Goal: Task Accomplishment & Management: Manage account settings

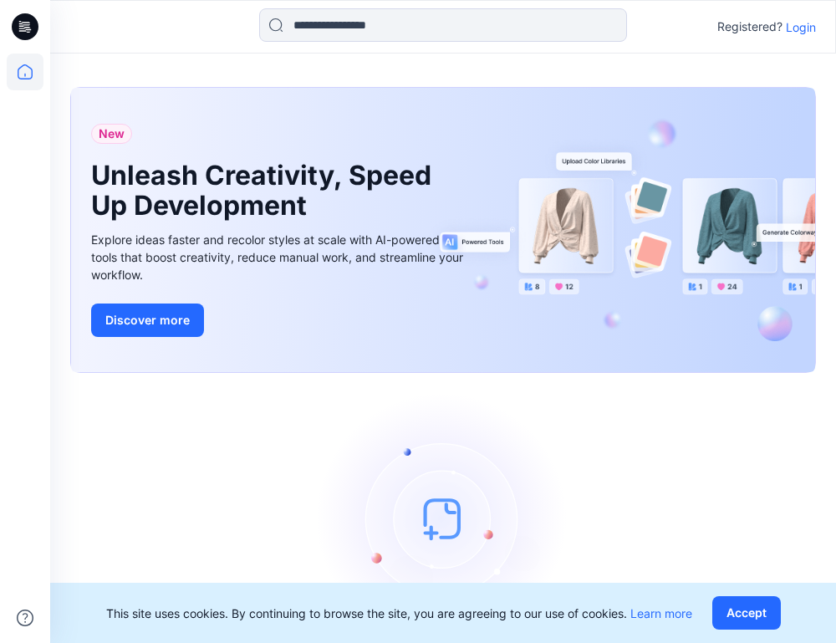
click at [797, 23] on p "Login" at bounding box center [801, 27] width 30 height 18
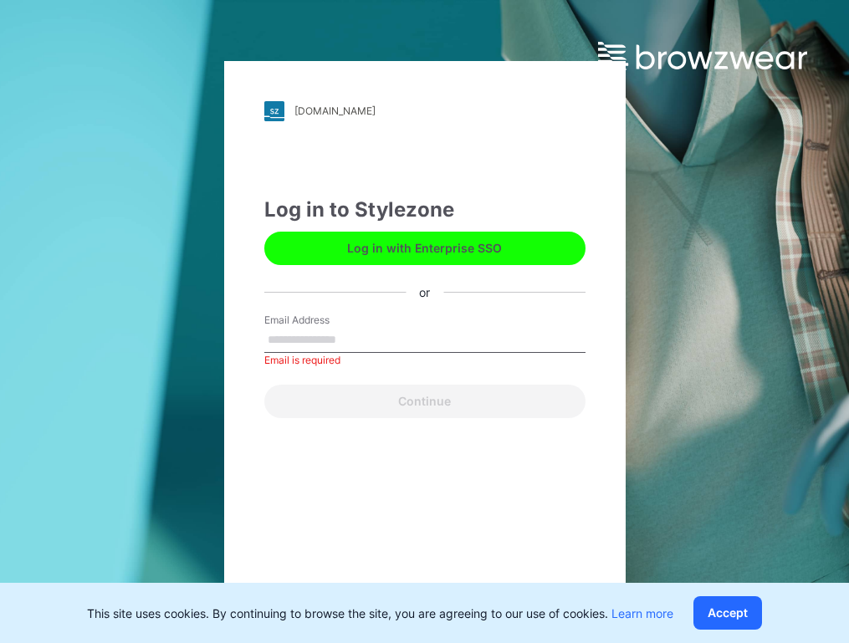
type input "**********"
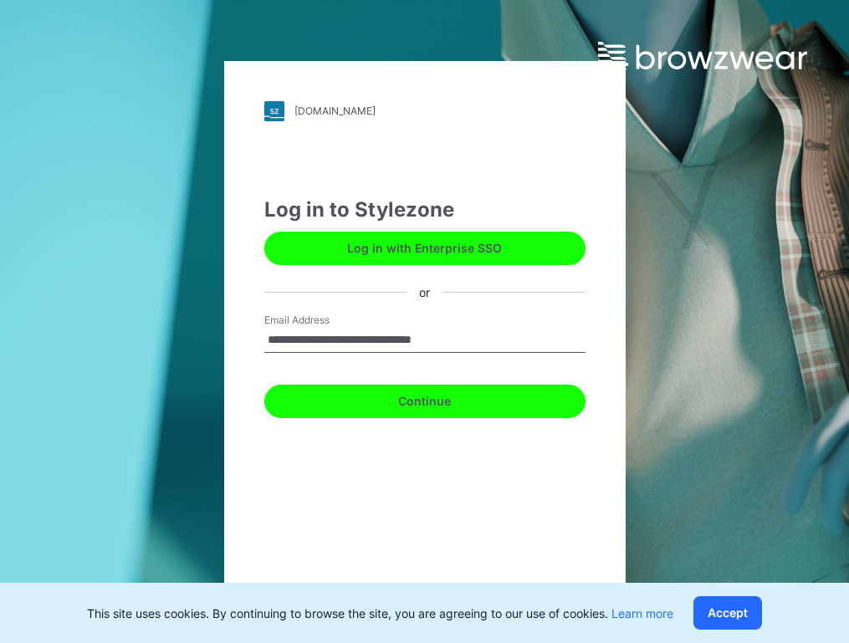
click at [460, 398] on button "Continue" at bounding box center [424, 401] width 321 height 33
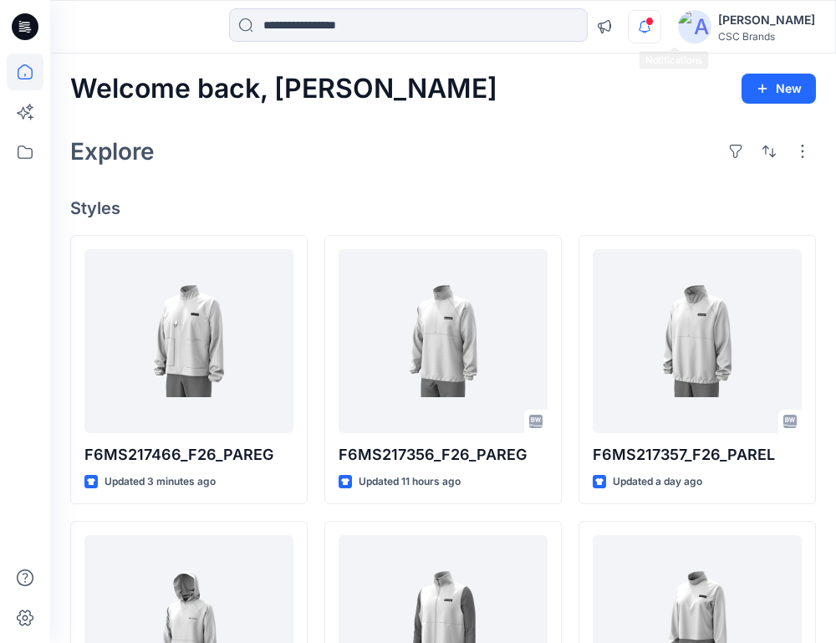
click at [661, 29] on icon "button" at bounding box center [645, 26] width 32 height 33
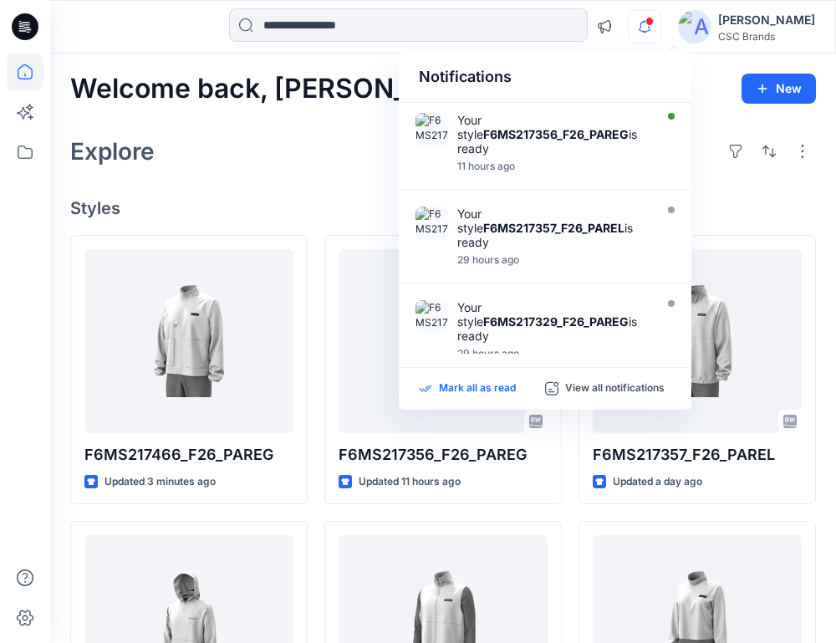
click at [480, 385] on p "Mark all as read" at bounding box center [477, 388] width 77 height 15
click at [661, 37] on icon "button" at bounding box center [645, 26] width 32 height 33
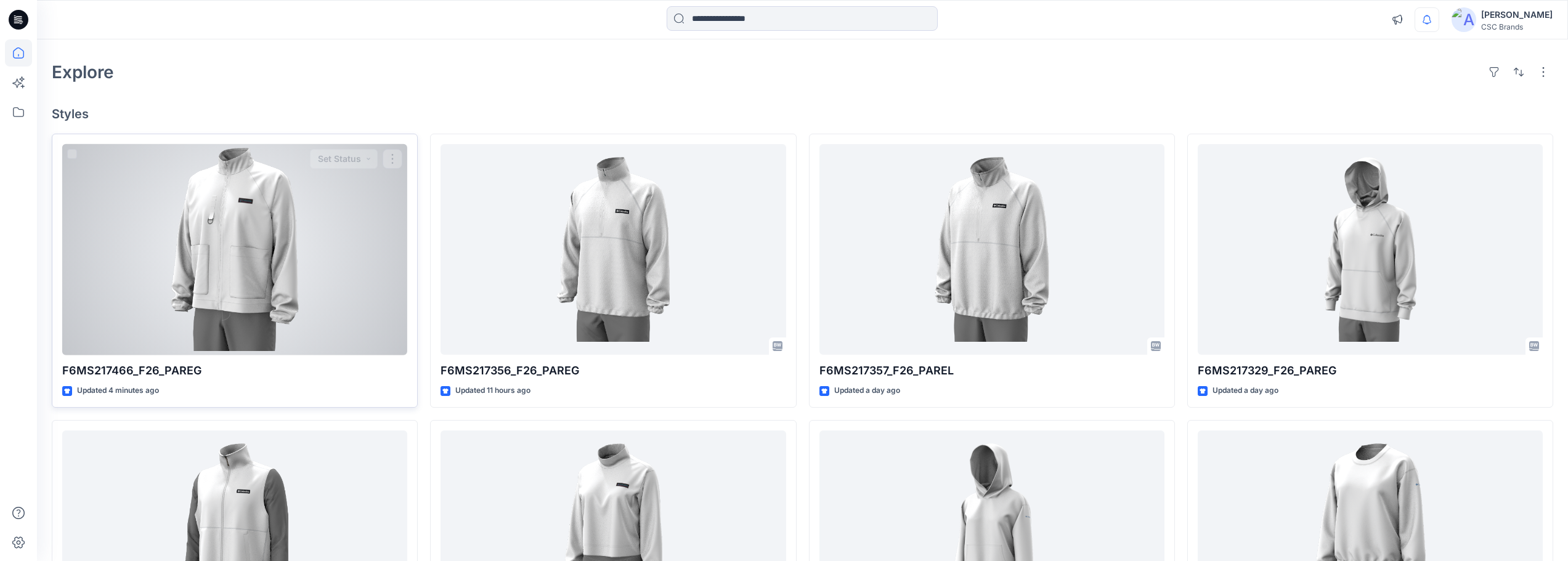
scroll to position [62, 0]
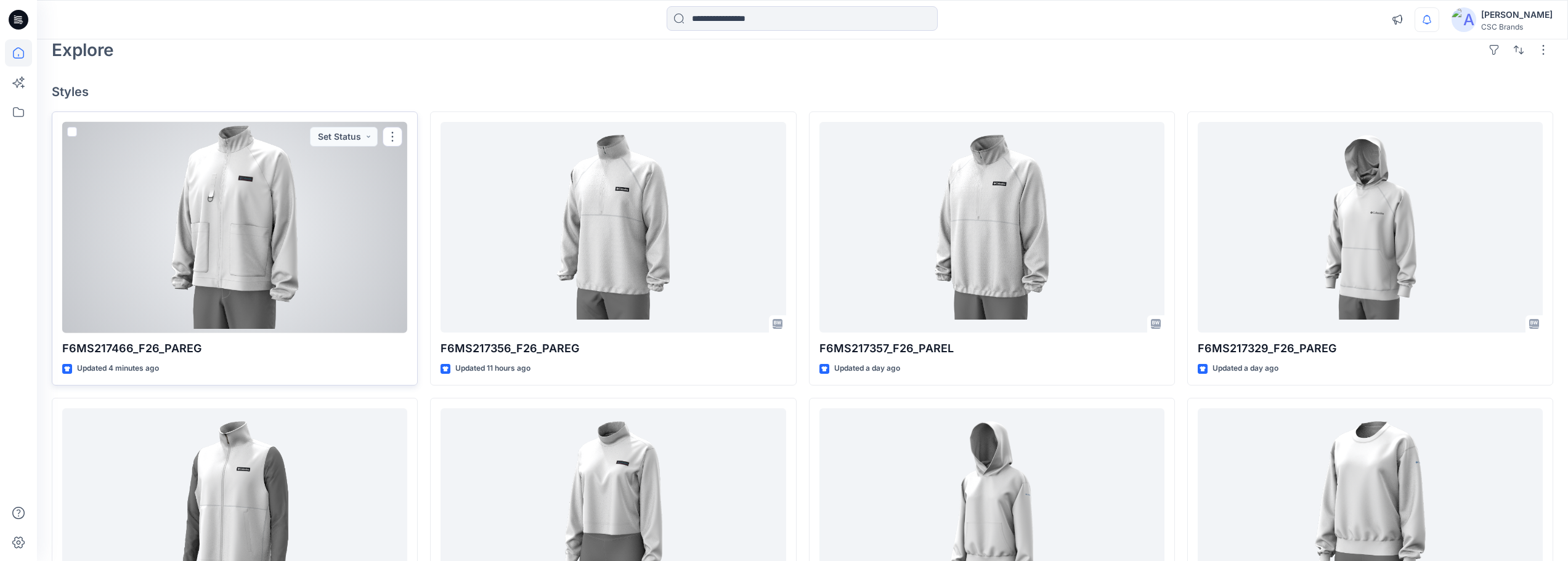
click at [284, 205] on div at bounding box center [234, 227] width 345 height 211
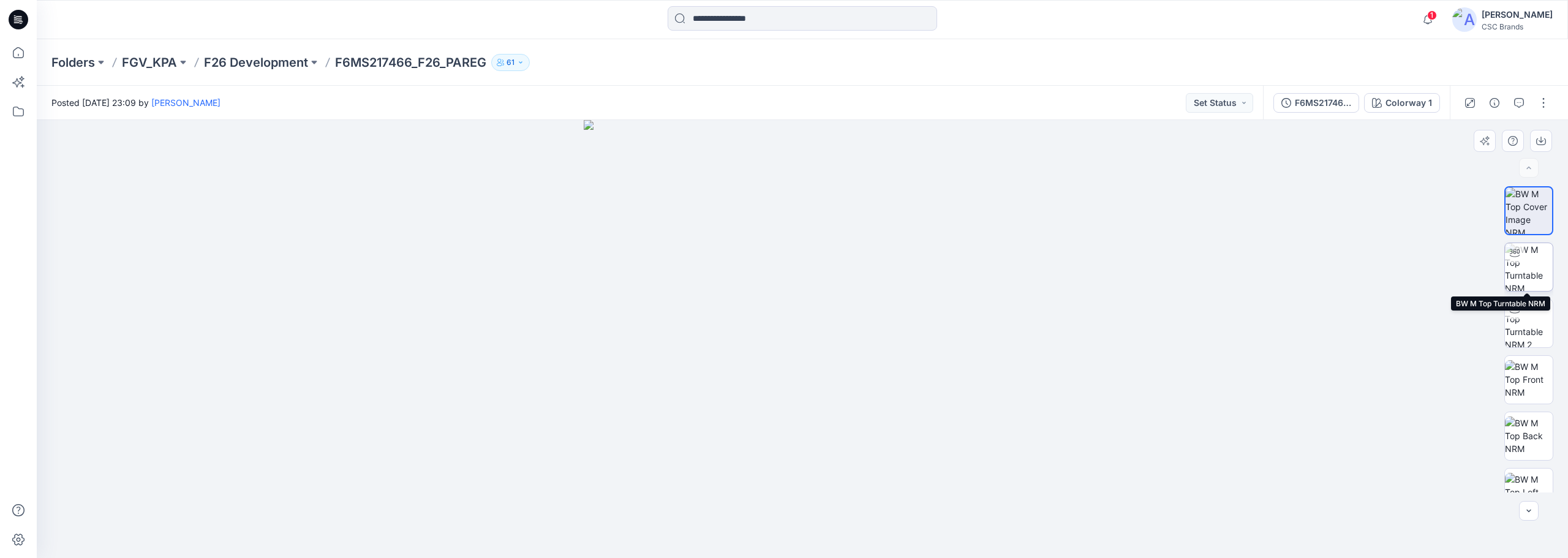
click at [621, 264] on img at bounding box center [1528, 267] width 48 height 48
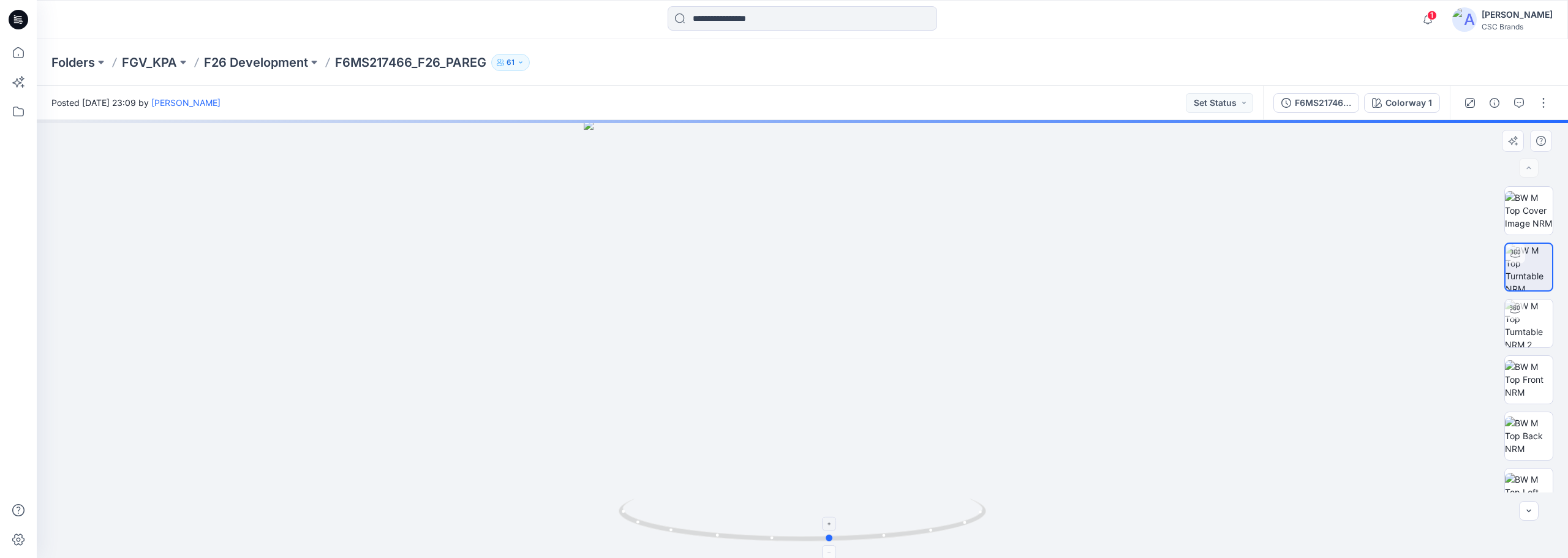
drag, startPoint x: 967, startPoint y: 528, endPoint x: 628, endPoint y: 516, distance: 339.2
click at [621, 470] on icon at bounding box center [804, 521] width 371 height 46
click at [265, 65] on p "F26 Development" at bounding box center [256, 62] width 104 height 17
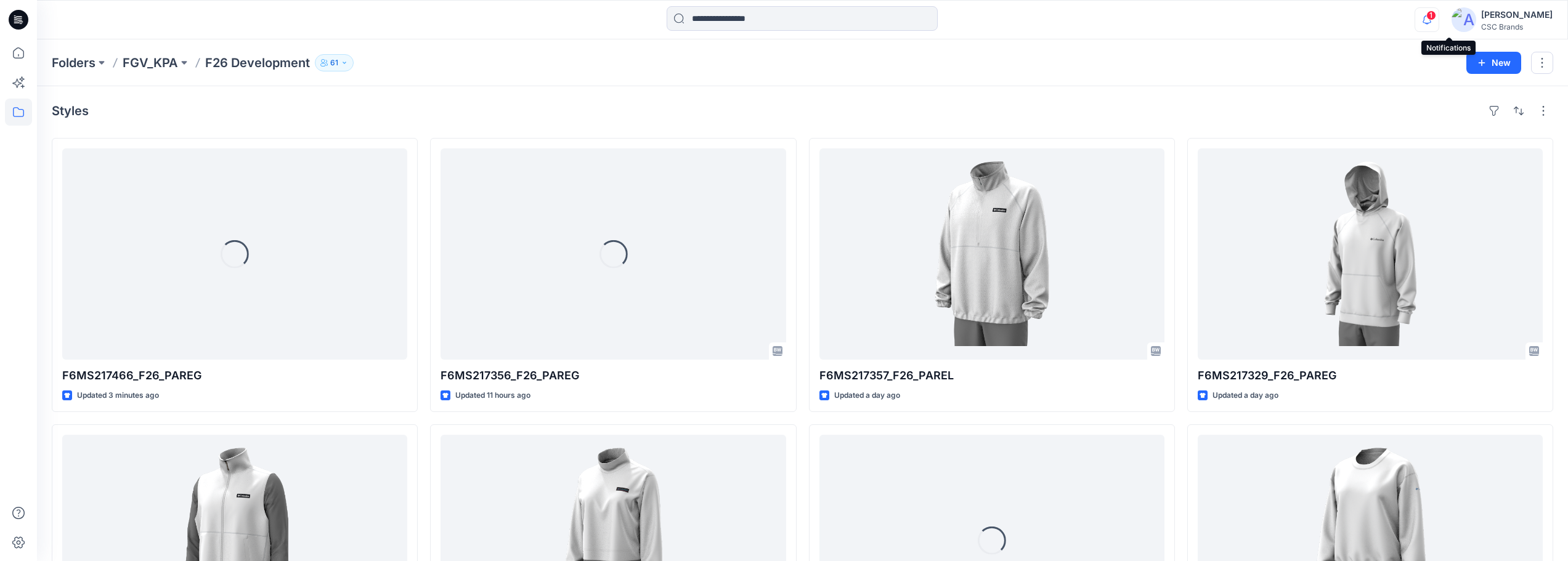
click at [625, 20] on icon "button" at bounding box center [1427, 19] width 24 height 24
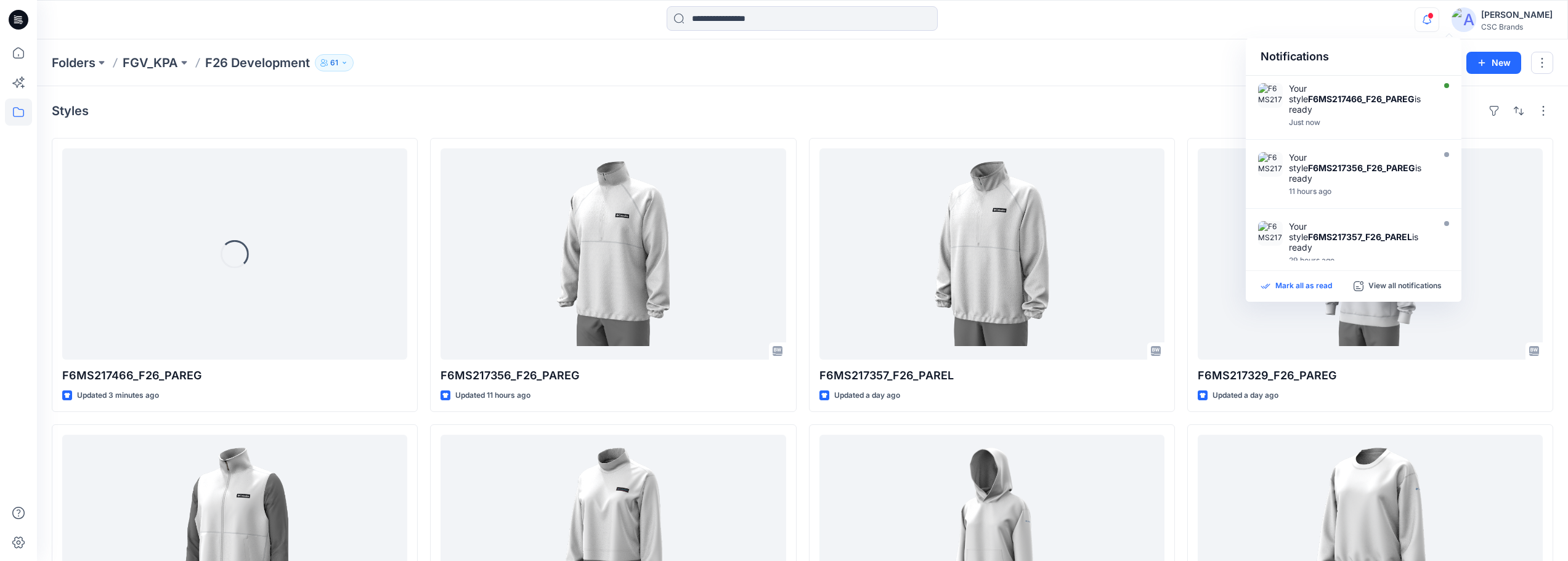
click at [625, 287] on p "Mark all as read" at bounding box center [1303, 286] width 57 height 11
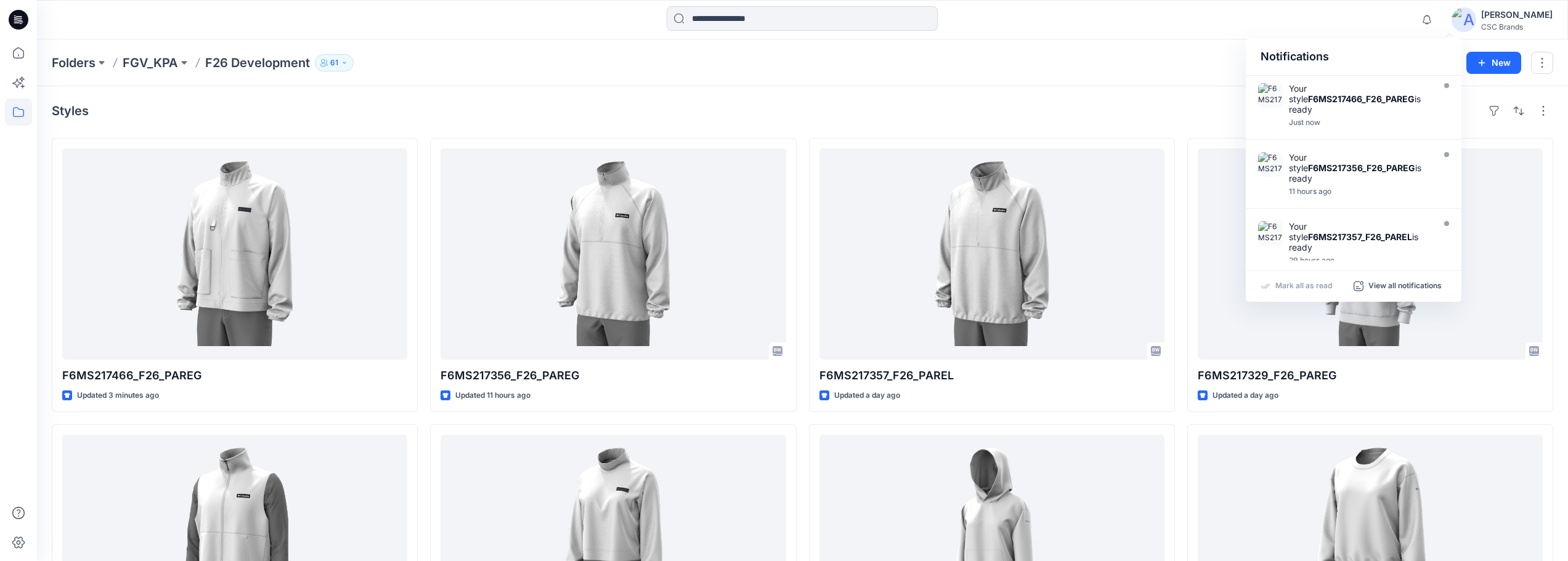
click at [625, 55] on div "Folders FGV_KPA F26 Development 61" at bounding box center [754, 63] width 1405 height 17
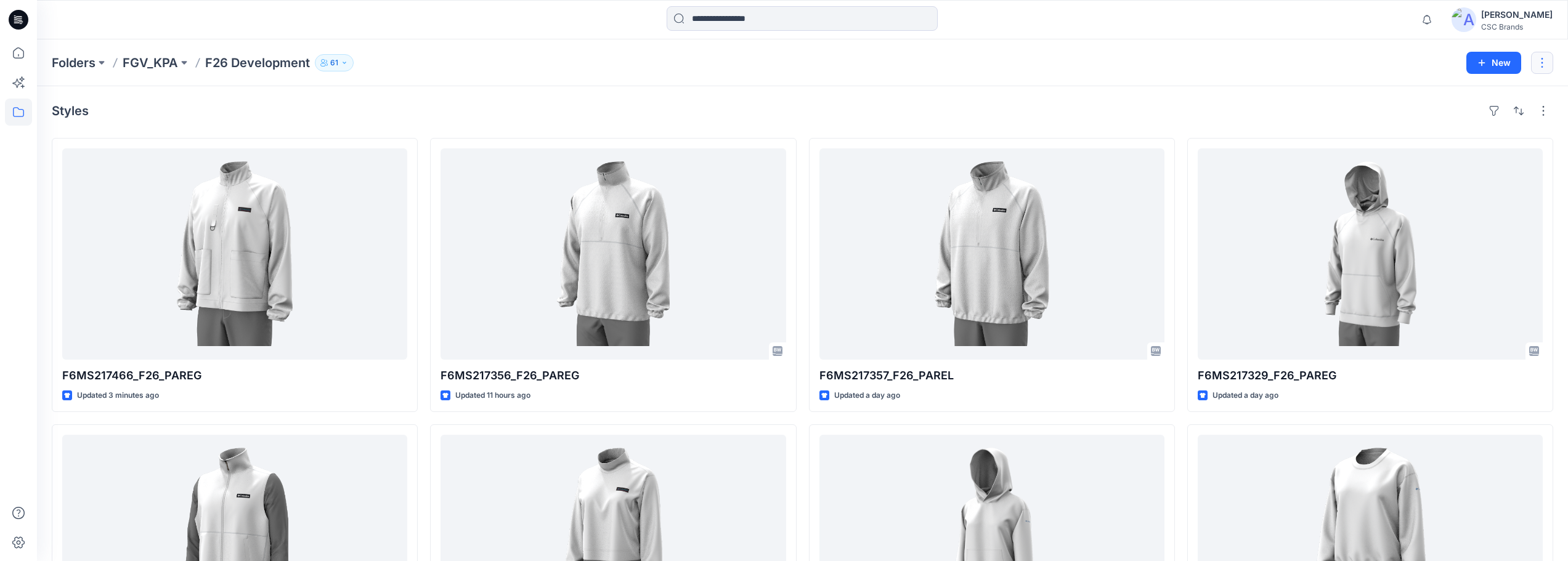
click at [625, 60] on button "button" at bounding box center [1542, 63] width 22 height 22
click at [625, 106] on div "Styles" at bounding box center [802, 110] width 1502 height 20
click at [625, 115] on button "button" at bounding box center [1543, 110] width 20 height 20
drag, startPoint x: 1334, startPoint y: 116, endPoint x: 1399, endPoint y: 118, distance: 65.0
click at [625, 116] on div "Styles Layout Grid Large Grid Folder View Compact Card Card View Card Info" at bounding box center [802, 110] width 1502 height 20
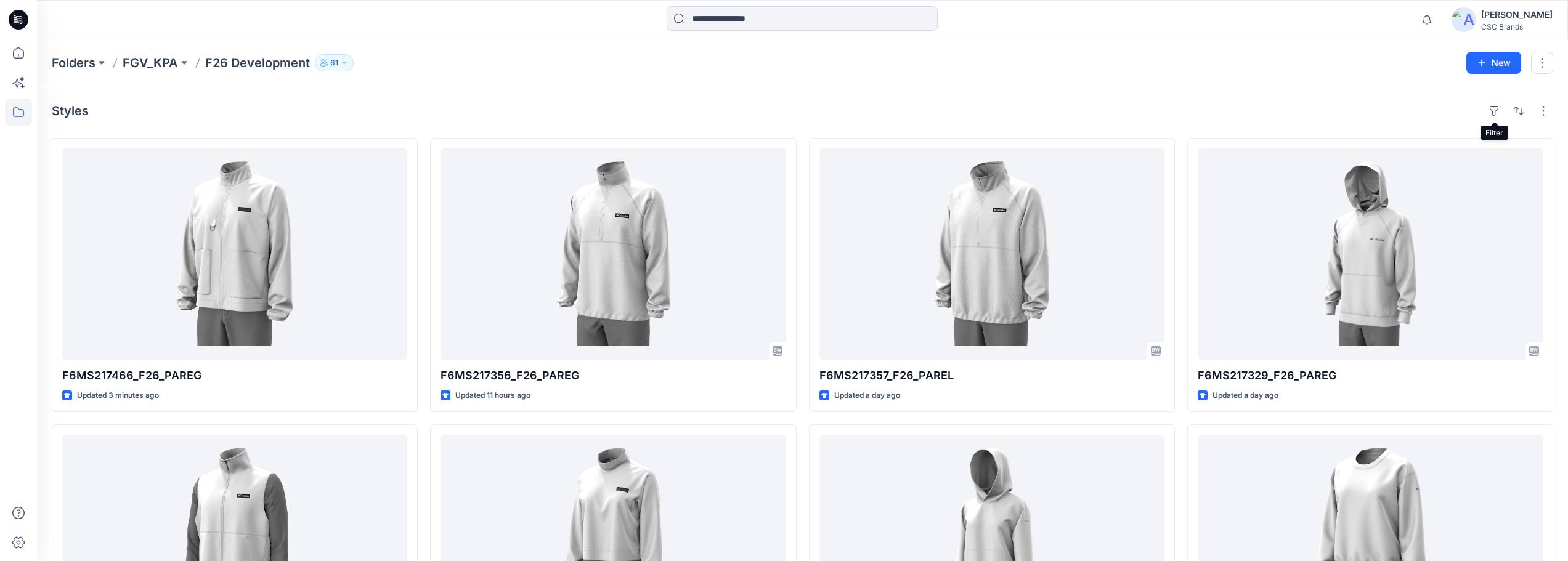
click at [625, 115] on div "Styles" at bounding box center [802, 110] width 1502 height 20
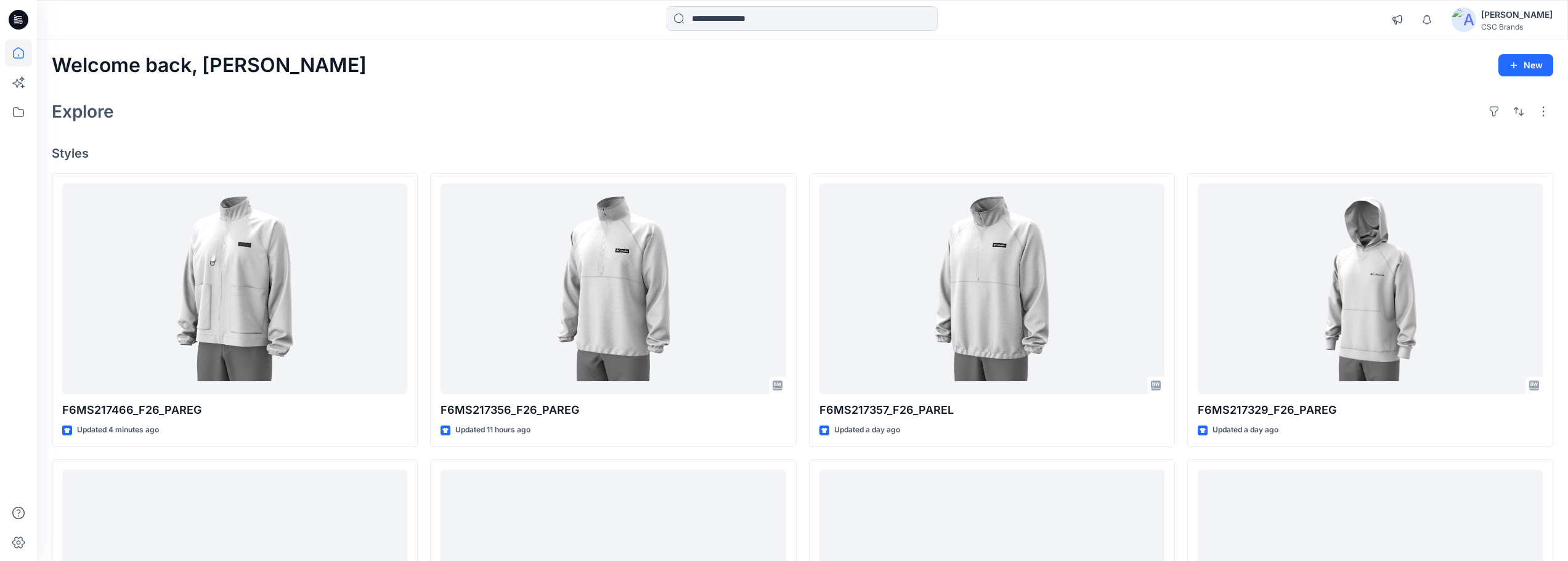
click at [477, 83] on div "Welcome back, Mijan New Explore Styles F6MS217466_F26_PAREG Updated 4 minutes a…" at bounding box center [802, 559] width 1531 height 1039
click at [91, 108] on h2 "Explore" at bounding box center [83, 111] width 62 height 20
click at [13, 116] on icon at bounding box center [18, 111] width 11 height 10
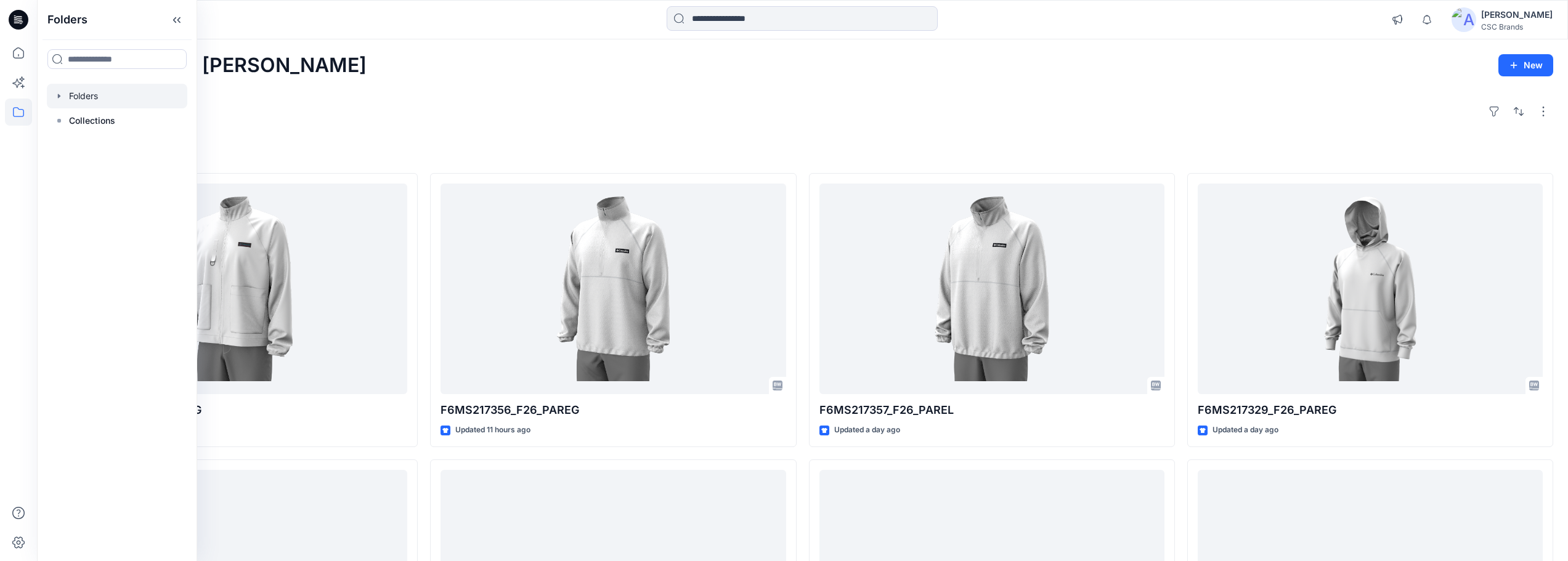
click at [85, 93] on div at bounding box center [117, 96] width 141 height 24
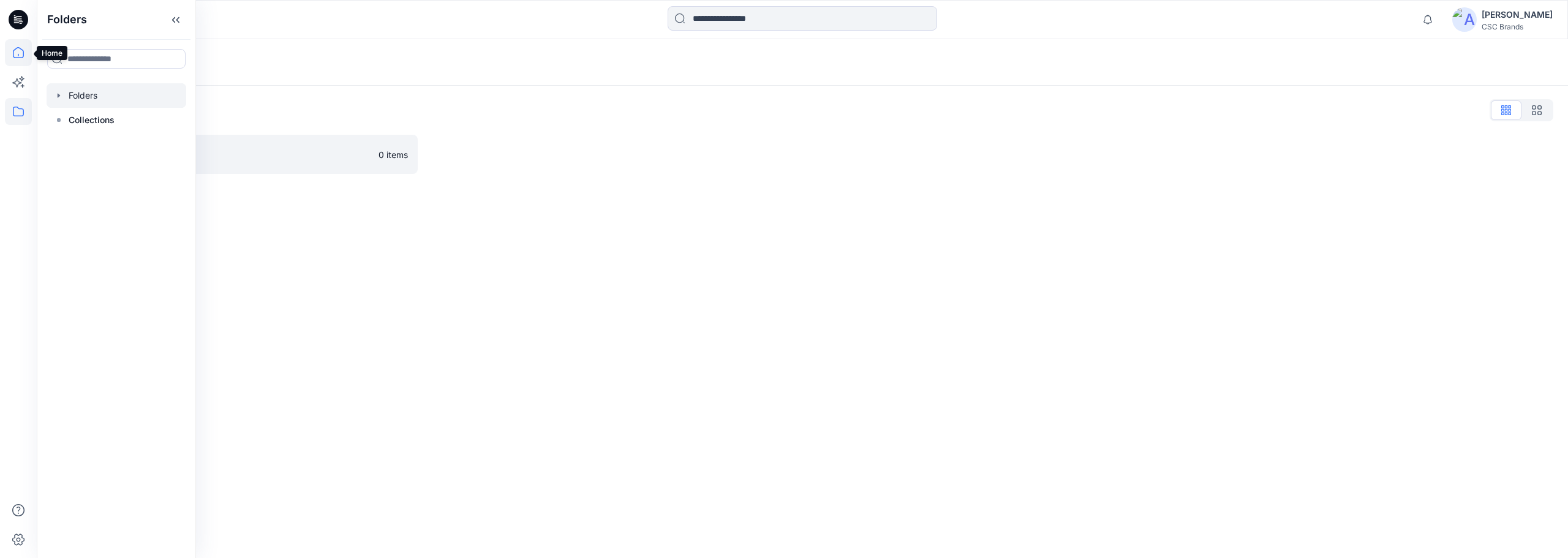
click at [19, 47] on icon at bounding box center [18, 53] width 27 height 27
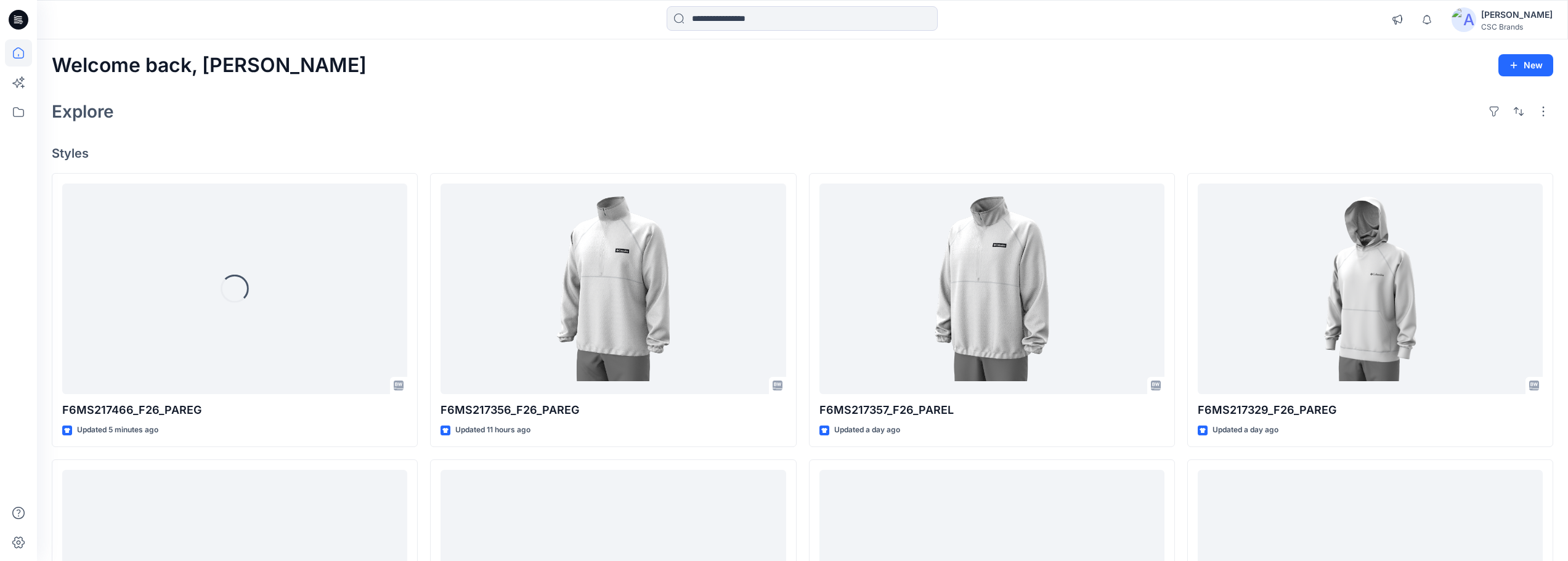
click at [1524, 17] on div "[PERSON_NAME]" at bounding box center [1516, 15] width 71 height 15
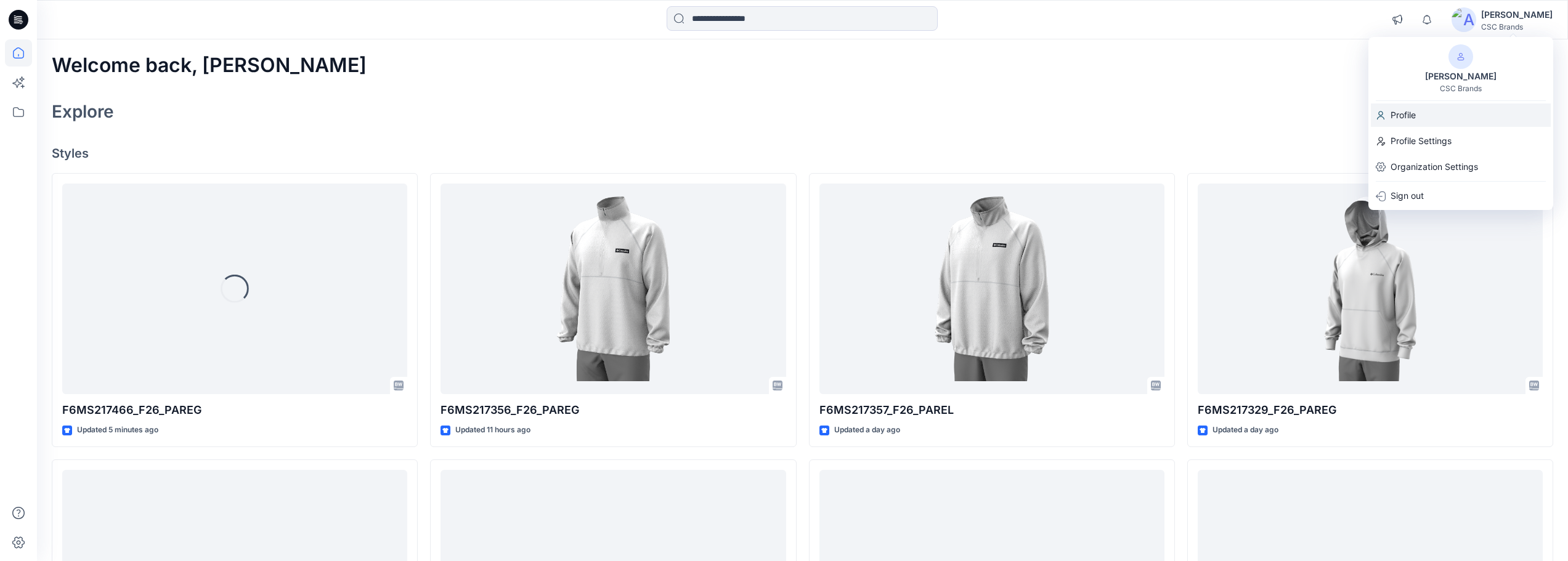
click at [1424, 120] on div "Profile" at bounding box center [1460, 115] width 180 height 24
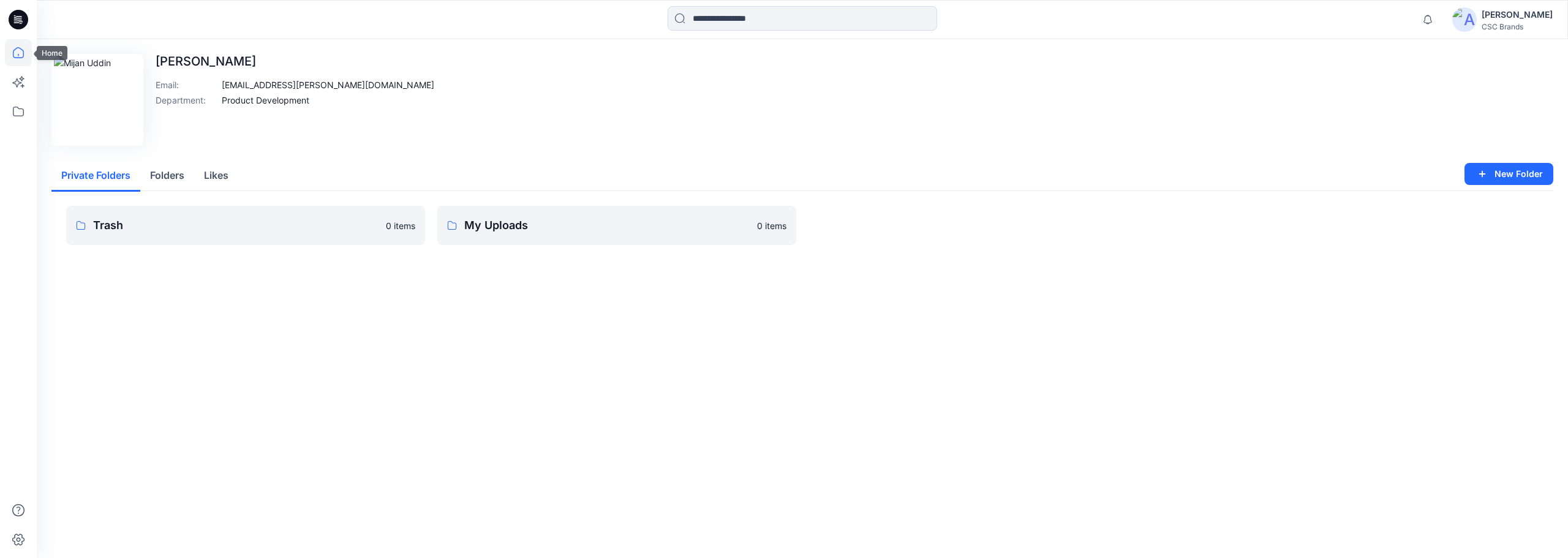
click at [26, 54] on icon at bounding box center [18, 53] width 27 height 27
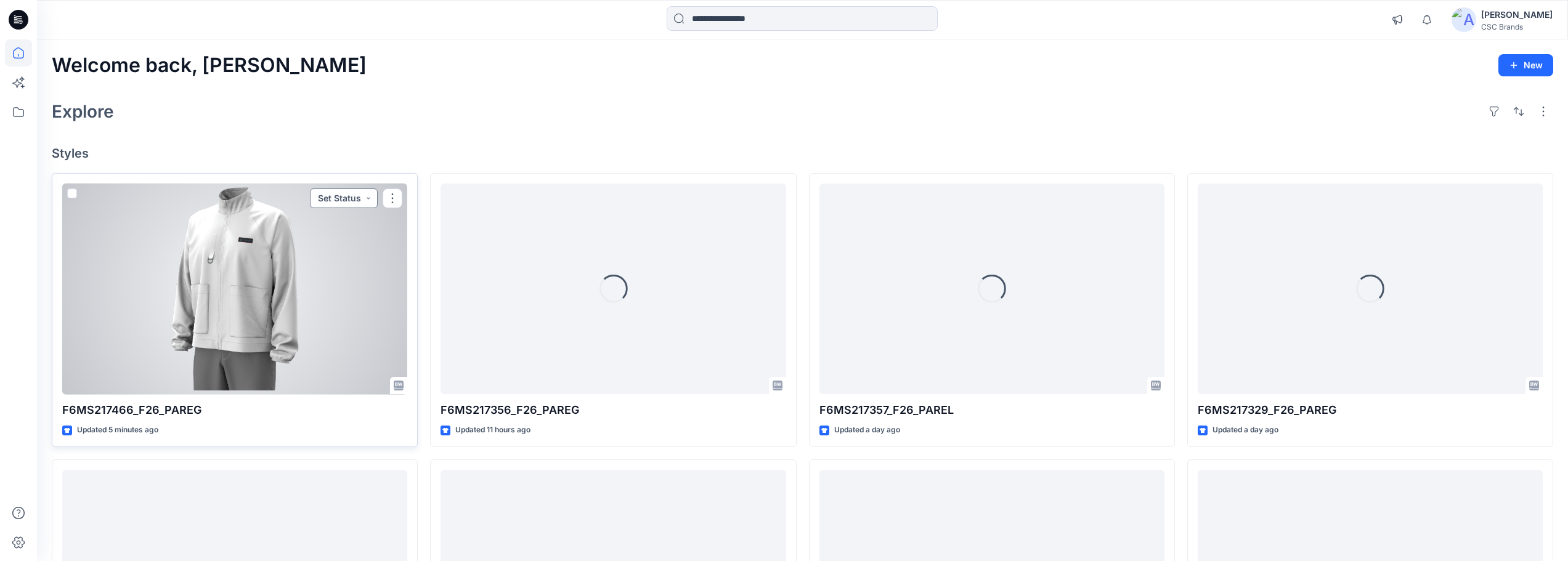
click at [336, 193] on button "Set Status" at bounding box center [344, 198] width 68 height 20
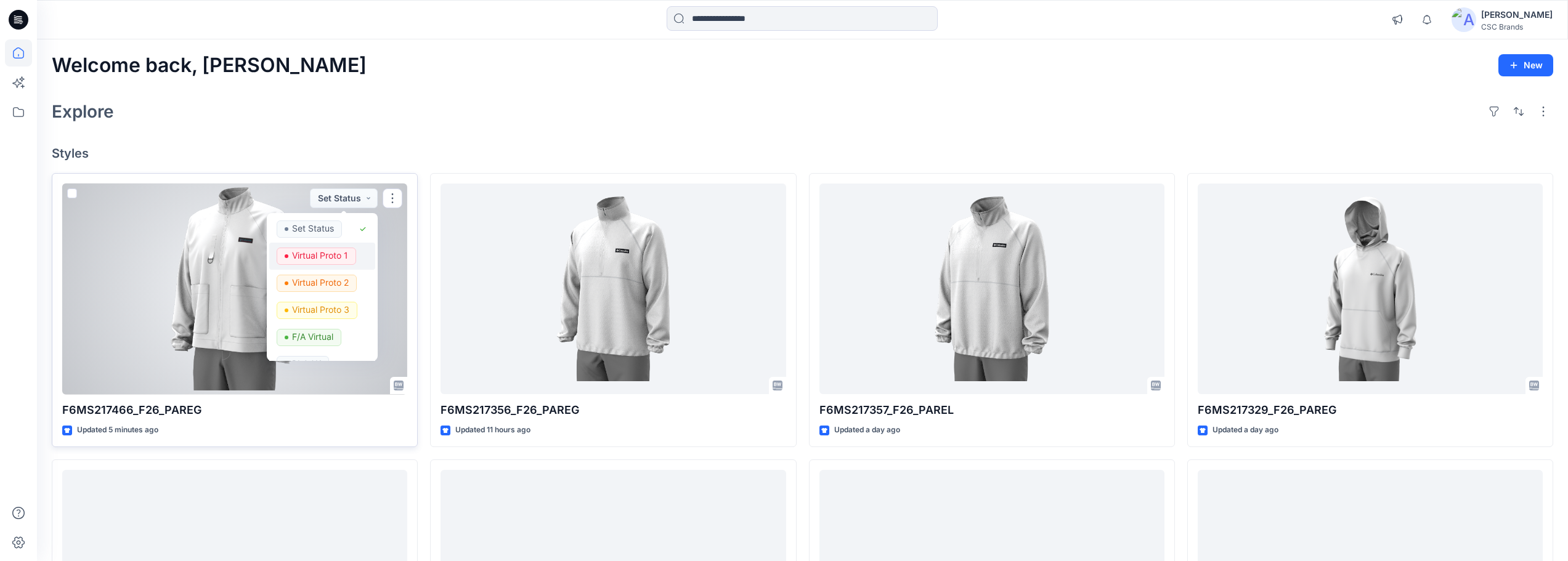
click at [331, 253] on p "Virtual Proto 1" at bounding box center [320, 255] width 56 height 16
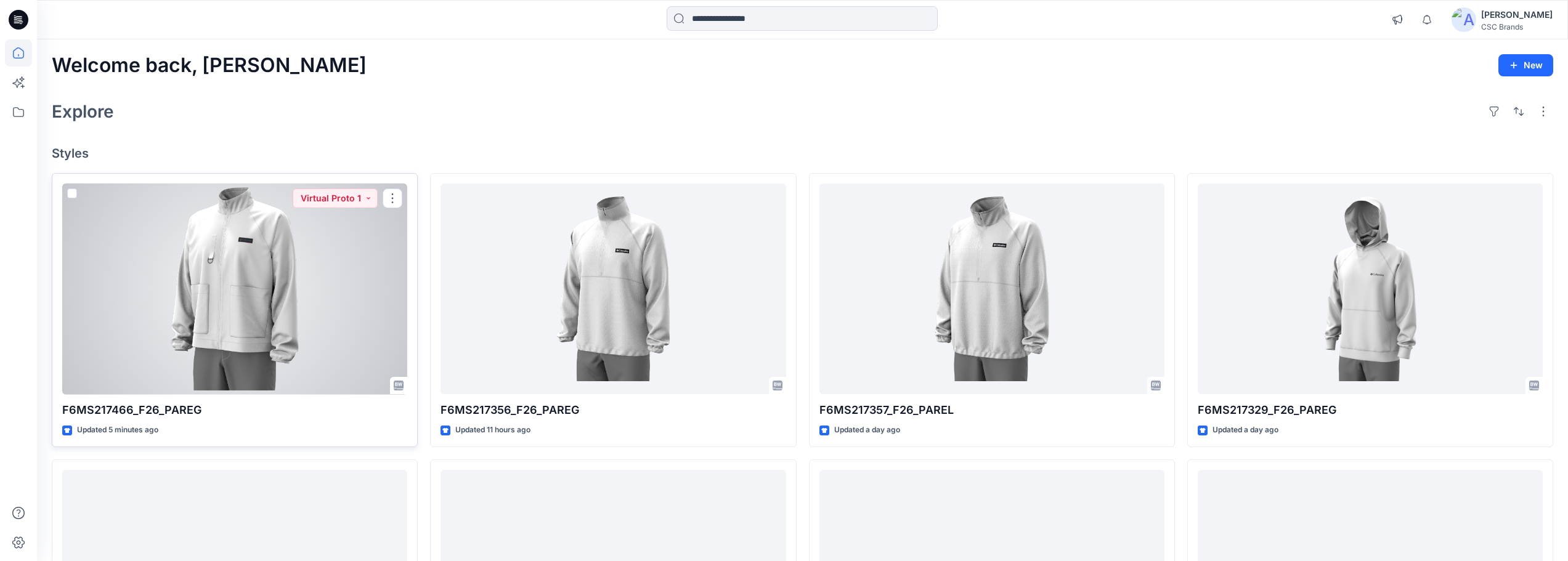
click at [291, 280] on div at bounding box center [234, 289] width 345 height 211
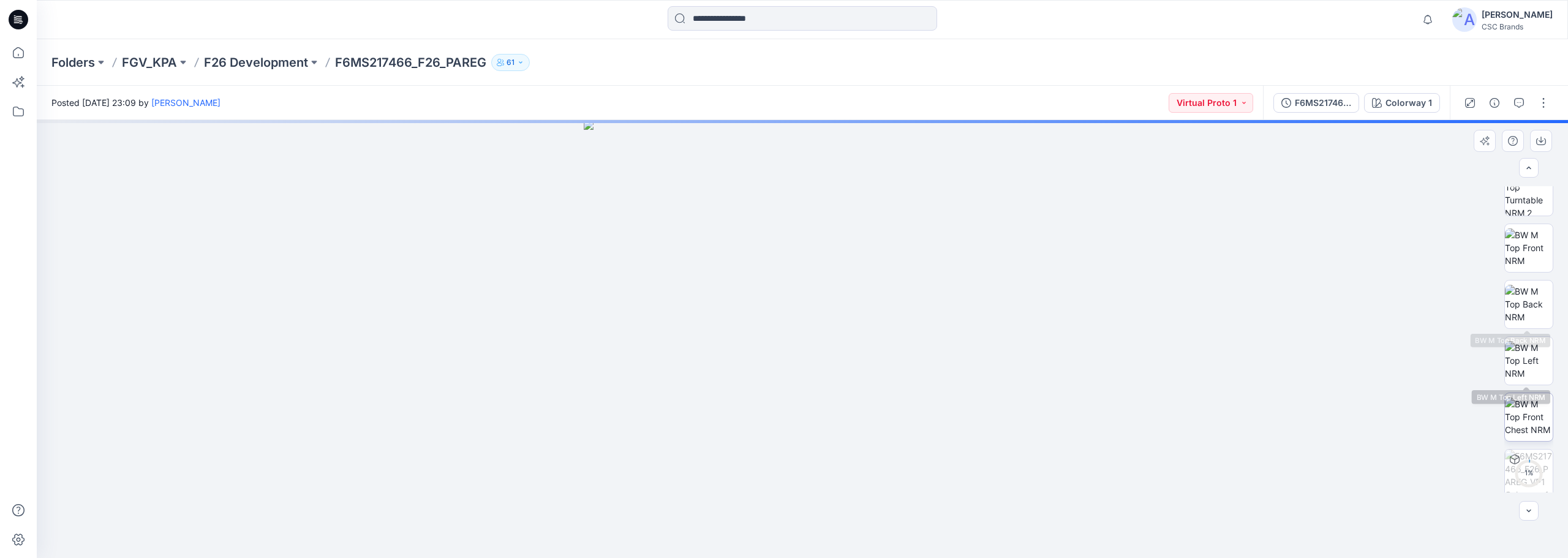
scroll to position [137, 0]
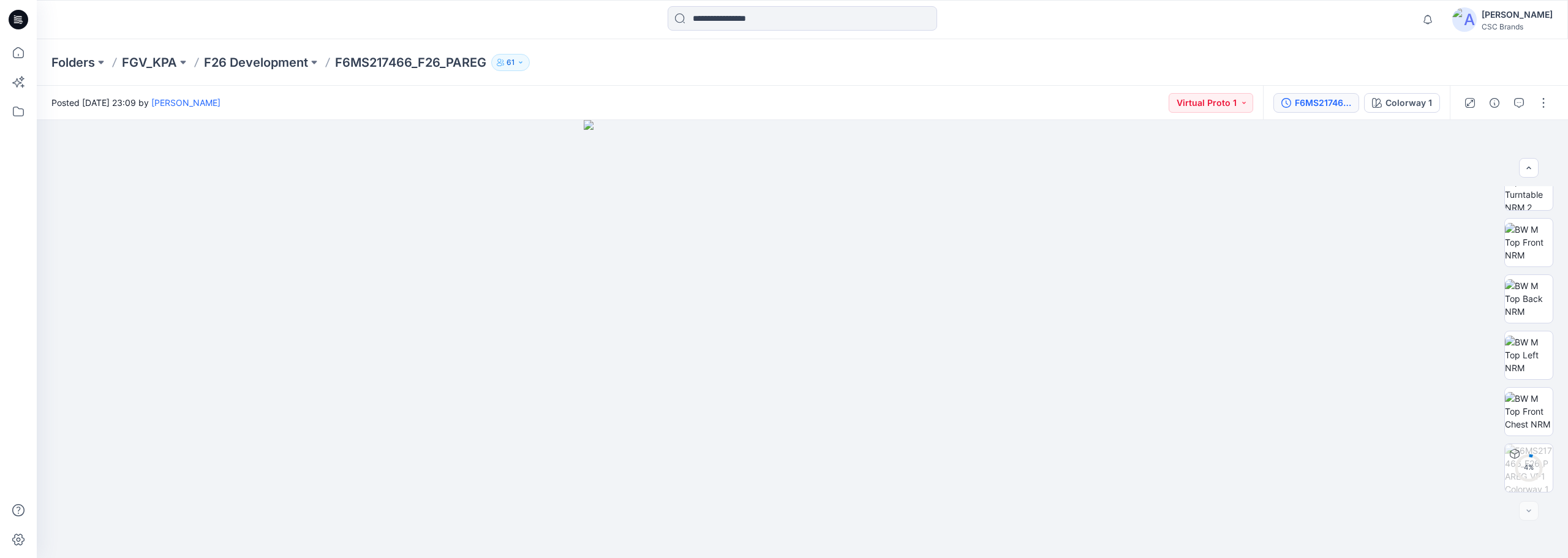
click at [1306, 107] on div "F6MS217466_F26_PAREG_VP1" at bounding box center [1323, 103] width 56 height 13
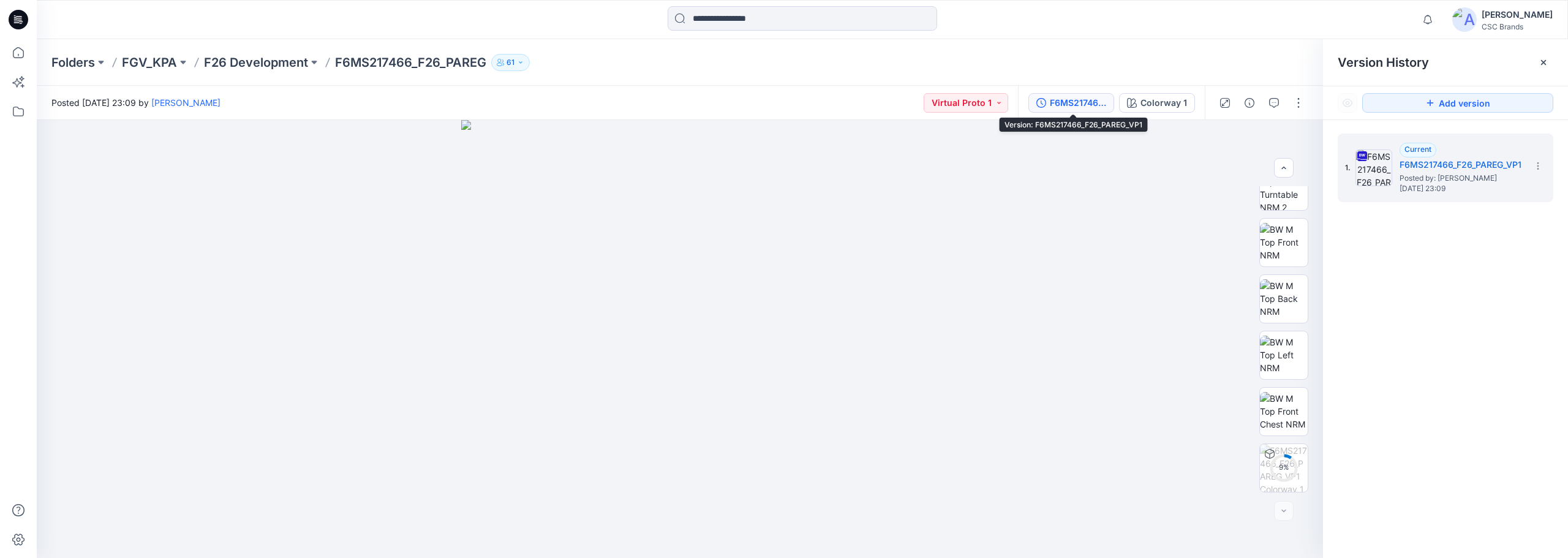
click at [1070, 106] on div "F6MS217466_F26_PAREG_VP1" at bounding box center [1078, 103] width 56 height 13
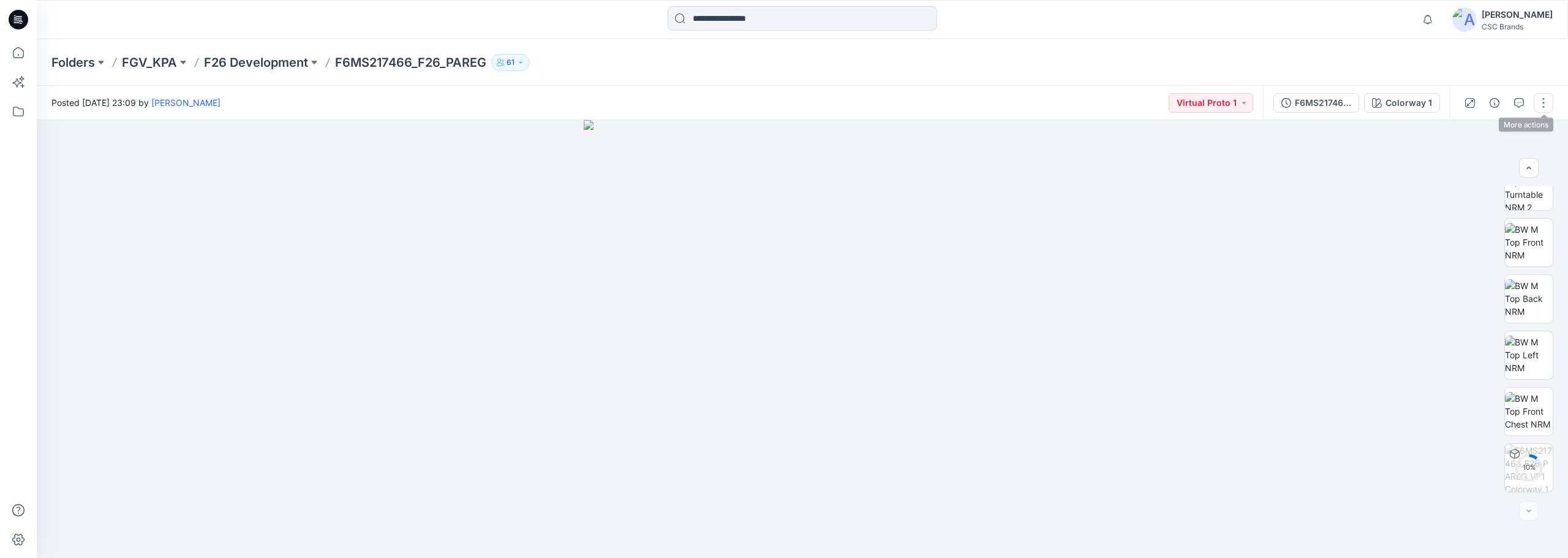
click at [1542, 103] on button "button" at bounding box center [1544, 103] width 20 height 20
click at [1479, 166] on button "Edit" at bounding box center [1493, 165] width 113 height 23
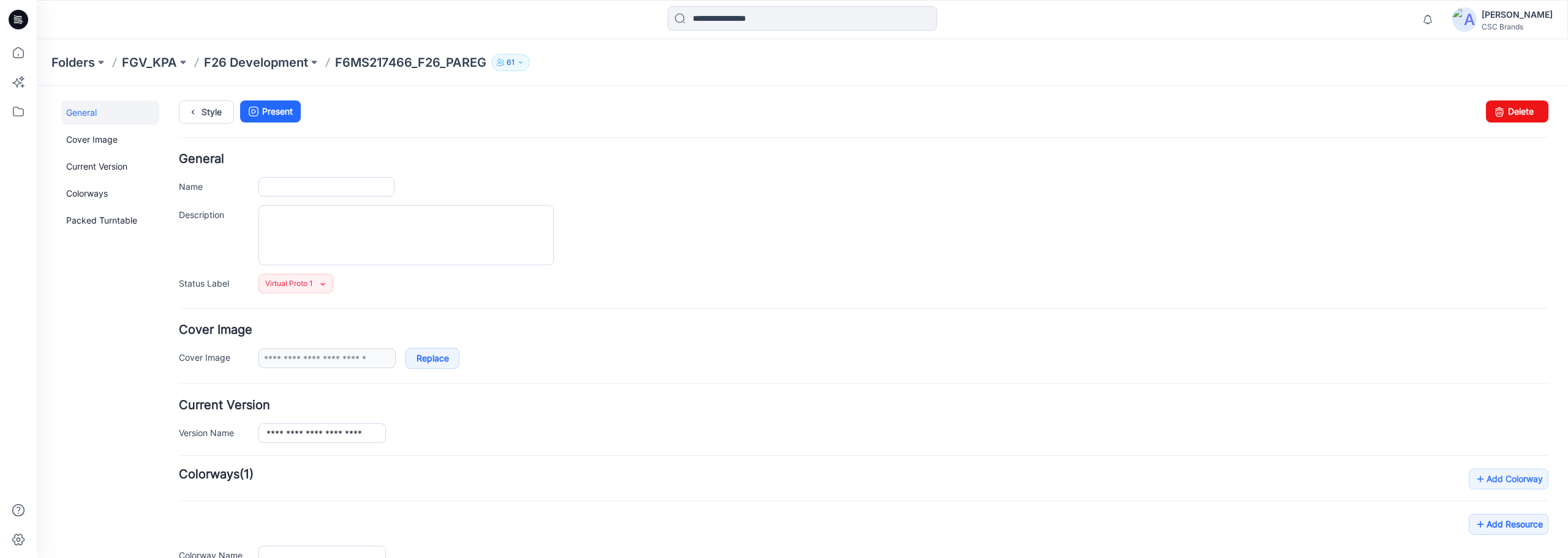
type input "**********"
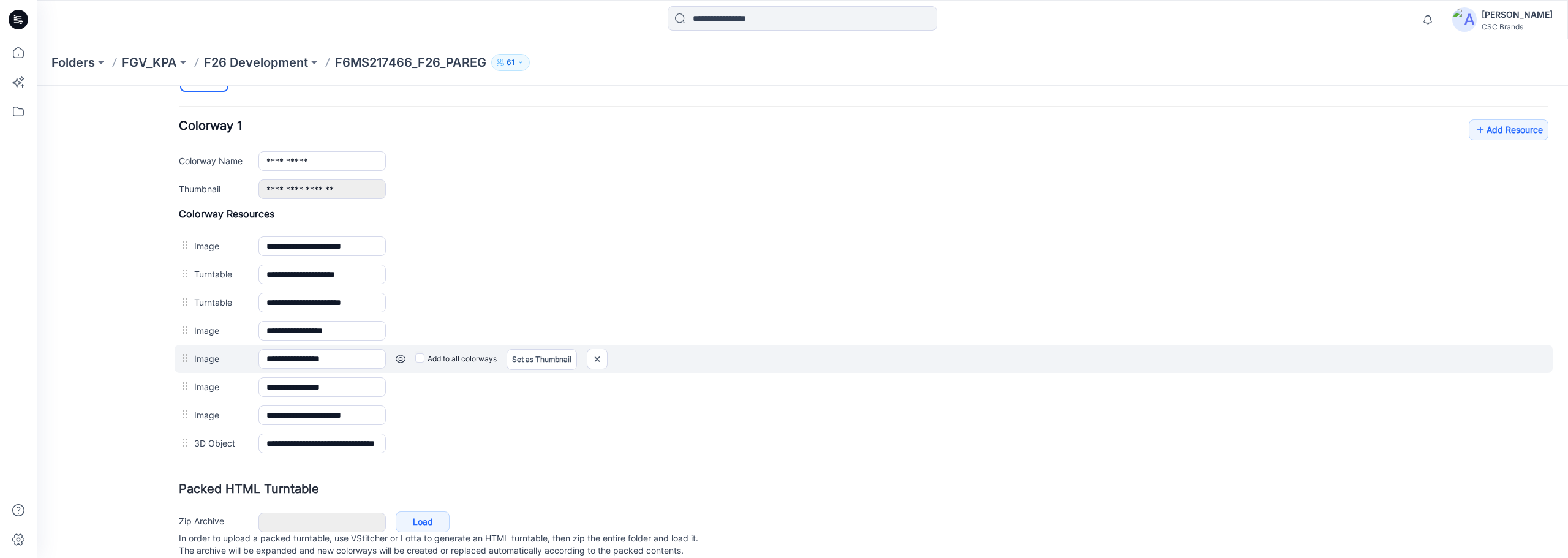
scroll to position [435, 0]
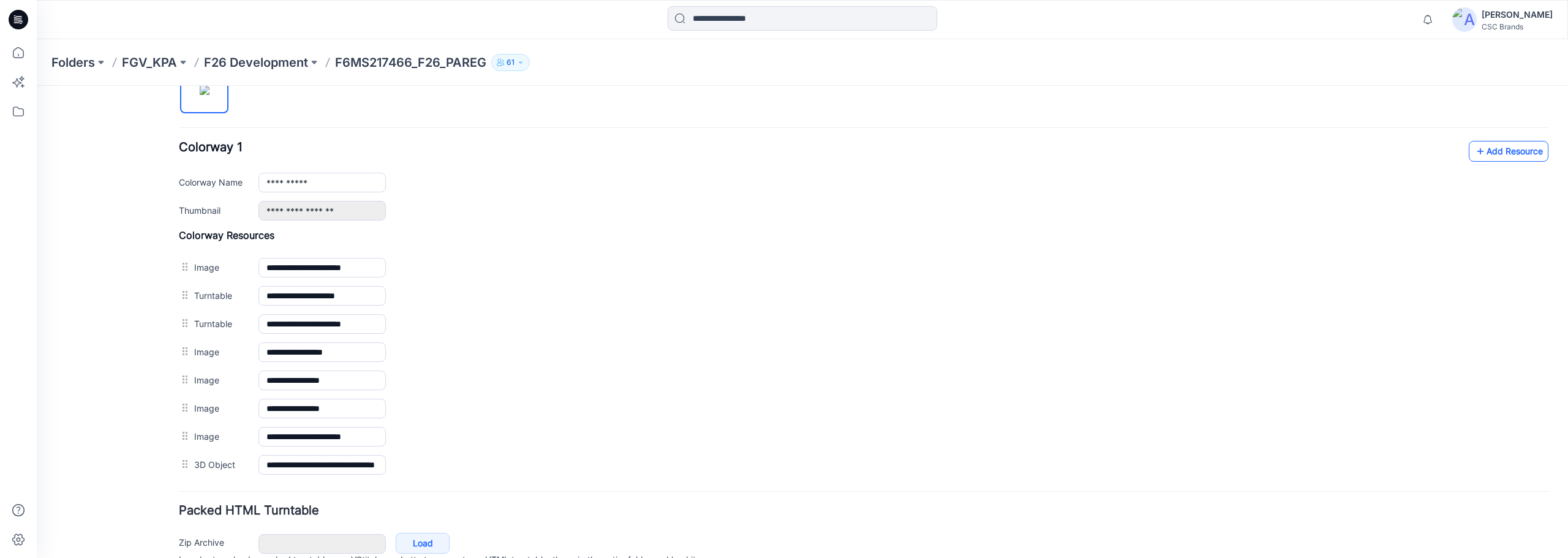
click at [1497, 149] on link "Add Resource" at bounding box center [1509, 151] width 80 height 21
click at [1115, 124] on div "**********" at bounding box center [864, 269] width 1370 height 474
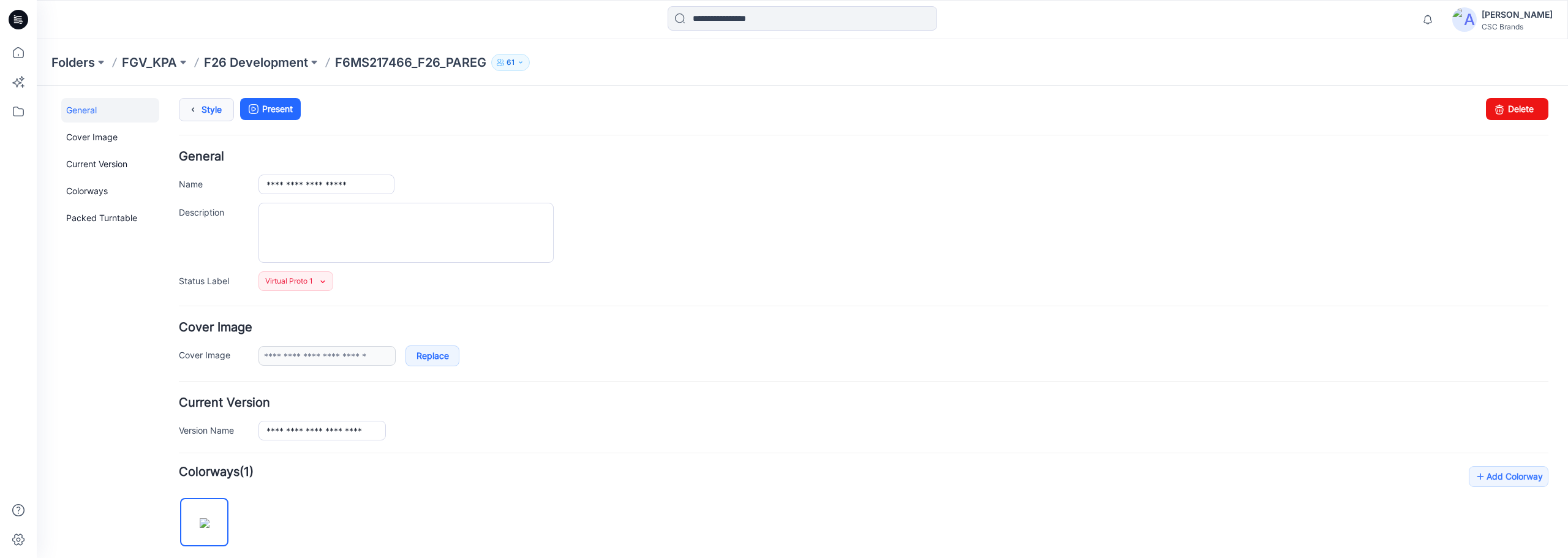
scroll to position [0, 0]
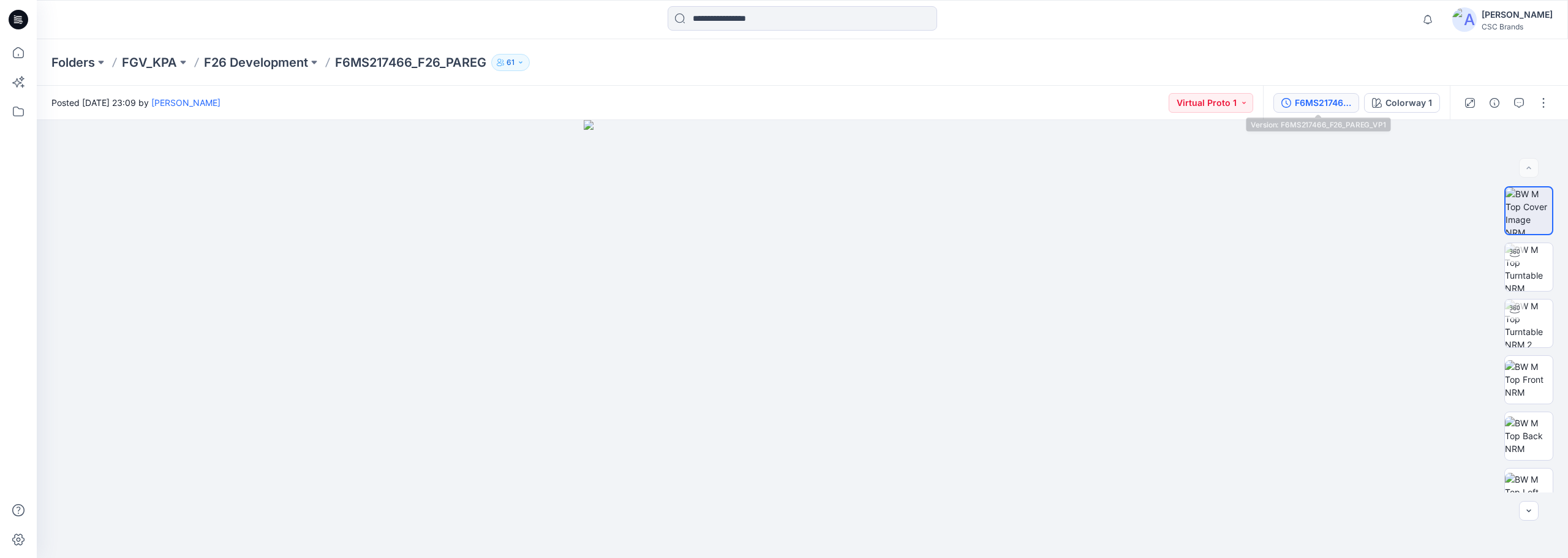
click at [1322, 103] on div "F6MS217466_F26_PAREG_VP1" at bounding box center [1323, 103] width 56 height 13
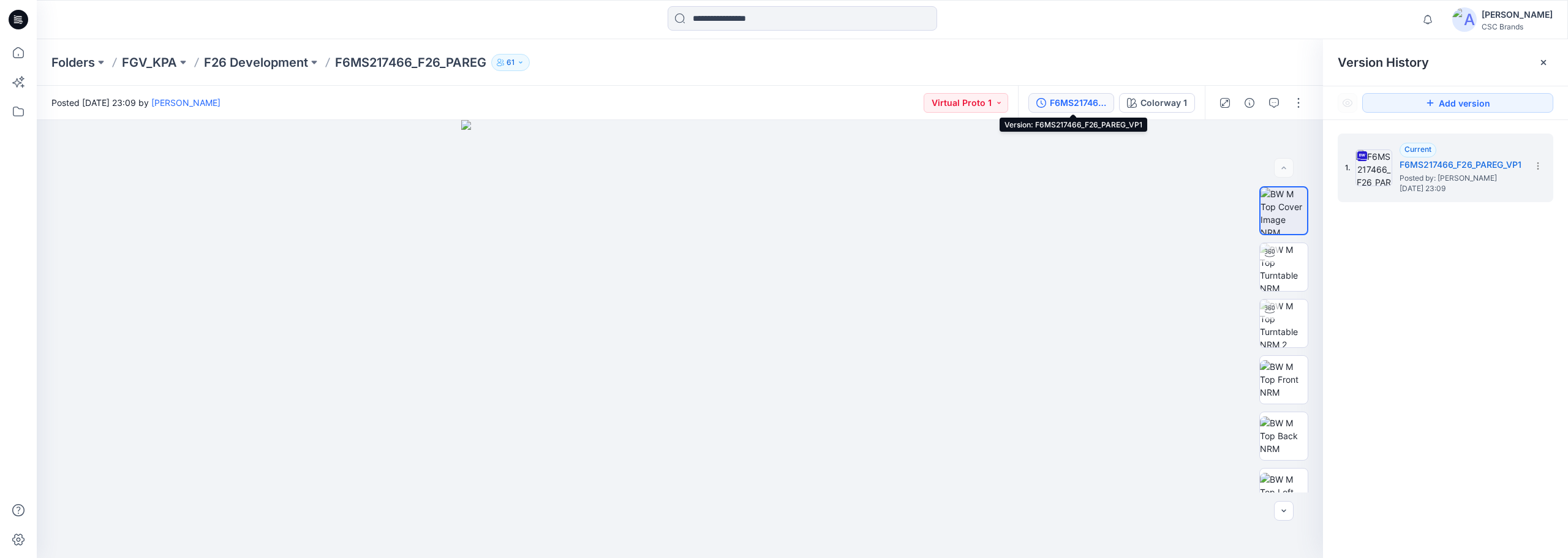
click at [1079, 107] on div "F6MS217466_F26_PAREG_VP1" at bounding box center [1078, 103] width 56 height 13
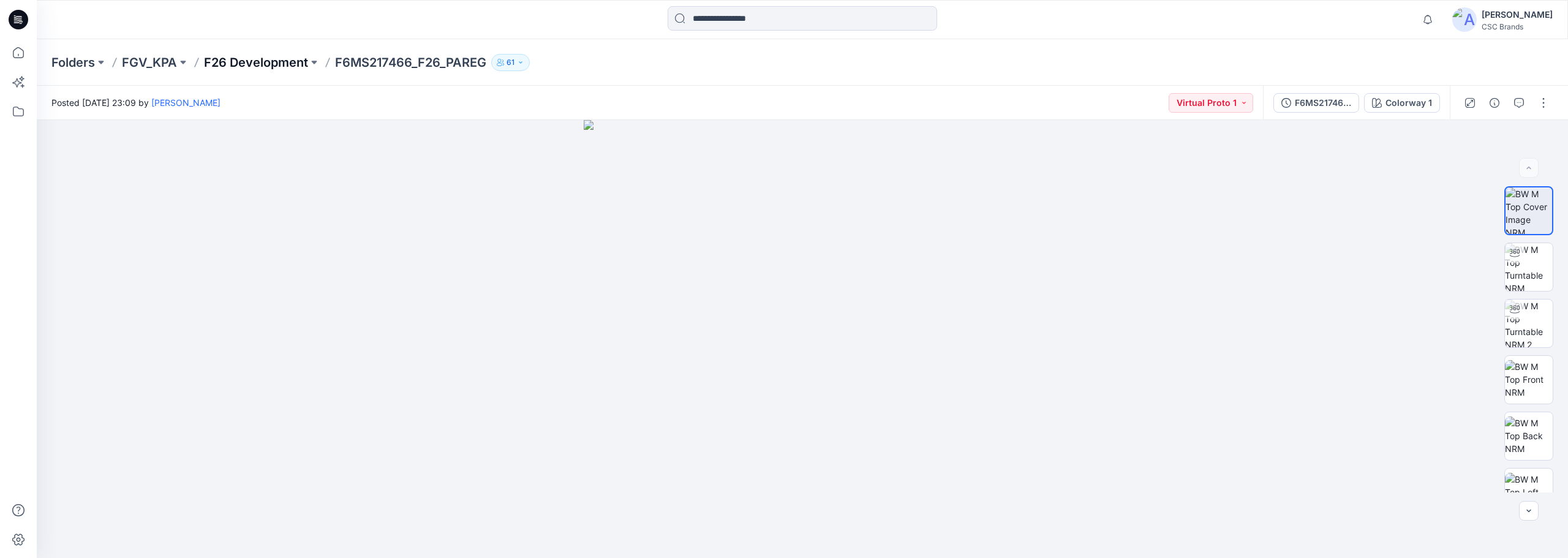
click at [256, 67] on p "F26 Development" at bounding box center [256, 62] width 104 height 17
